Goal: Information Seeking & Learning: Learn about a topic

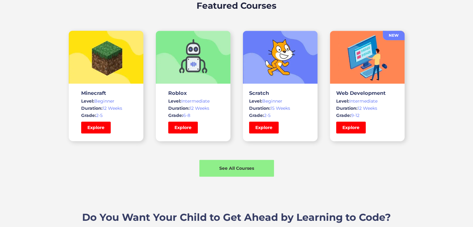
scroll to position [445, 0]
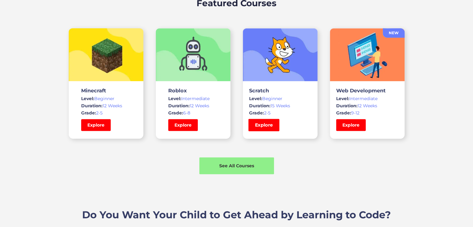
click at [265, 127] on link "Explore" at bounding box center [263, 125] width 31 height 12
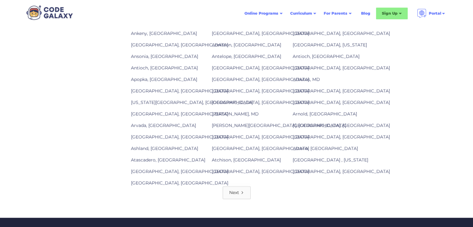
scroll to position [862, 0]
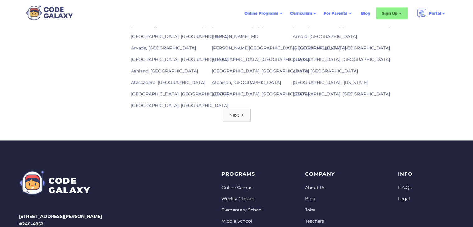
click at [234, 114] on div "Next" at bounding box center [234, 115] width 10 height 6
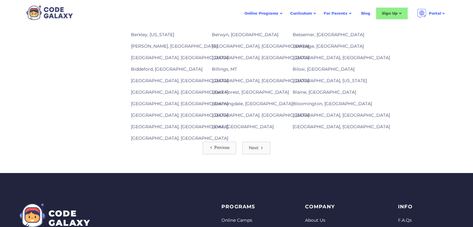
scroll to position [834, 0]
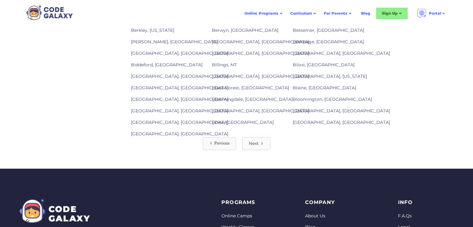
drag, startPoint x: 478, startPoint y: 36, endPoint x: 474, endPoint y: 191, distance: 154.7
click at [257, 141] on div "Next" at bounding box center [254, 143] width 10 height 6
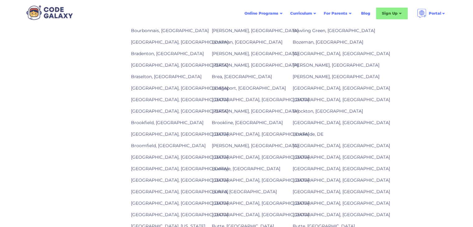
scroll to position [574, 0]
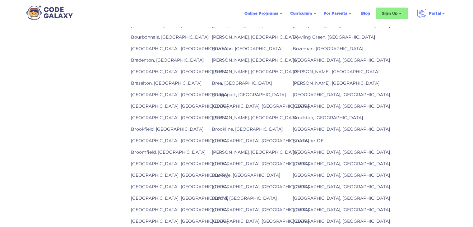
click at [139, 61] on link "Bradenton, [GEOGRAPHIC_DATA]" at bounding box center [167, 60] width 73 height 6
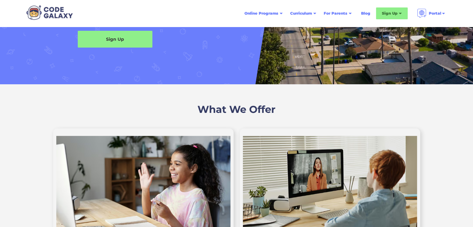
scroll to position [91, 0]
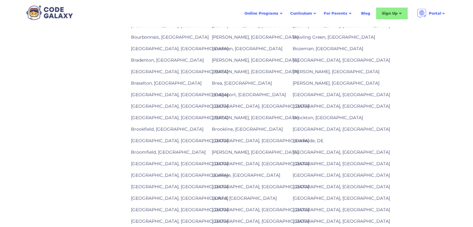
click at [147, 60] on link "Bradenton, [GEOGRAPHIC_DATA]" at bounding box center [167, 60] width 73 height 6
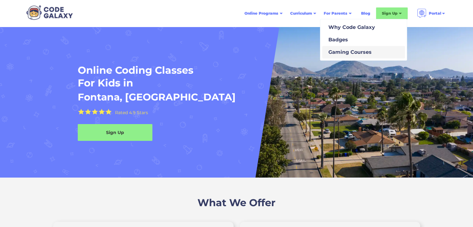
click at [350, 50] on div "Gaming Courses" at bounding box center [349, 52] width 46 height 7
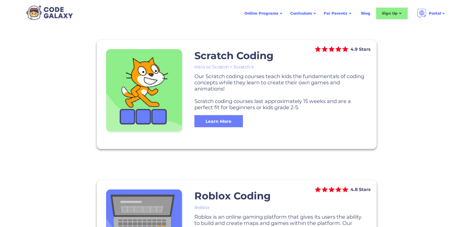
scroll to position [385, 0]
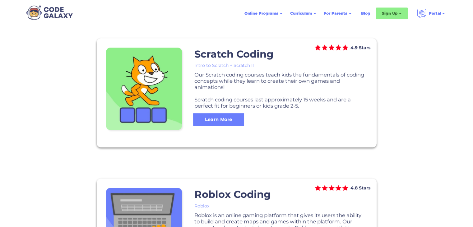
click at [222, 118] on div "Learn More" at bounding box center [218, 119] width 51 height 7
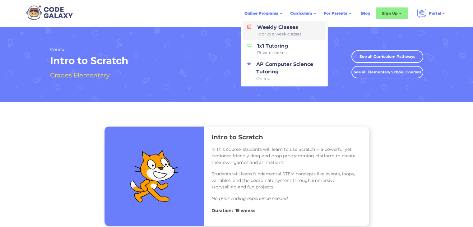
click at [273, 30] on div "Weekly Classes 1x or 2x a week classes" at bounding box center [278, 31] width 47 height 14
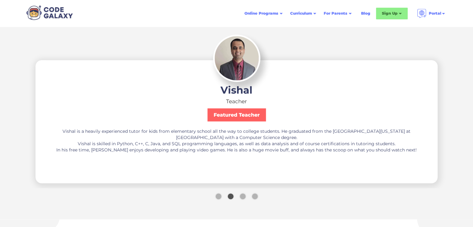
scroll to position [1154, 0]
